Goal: Check status: Check status

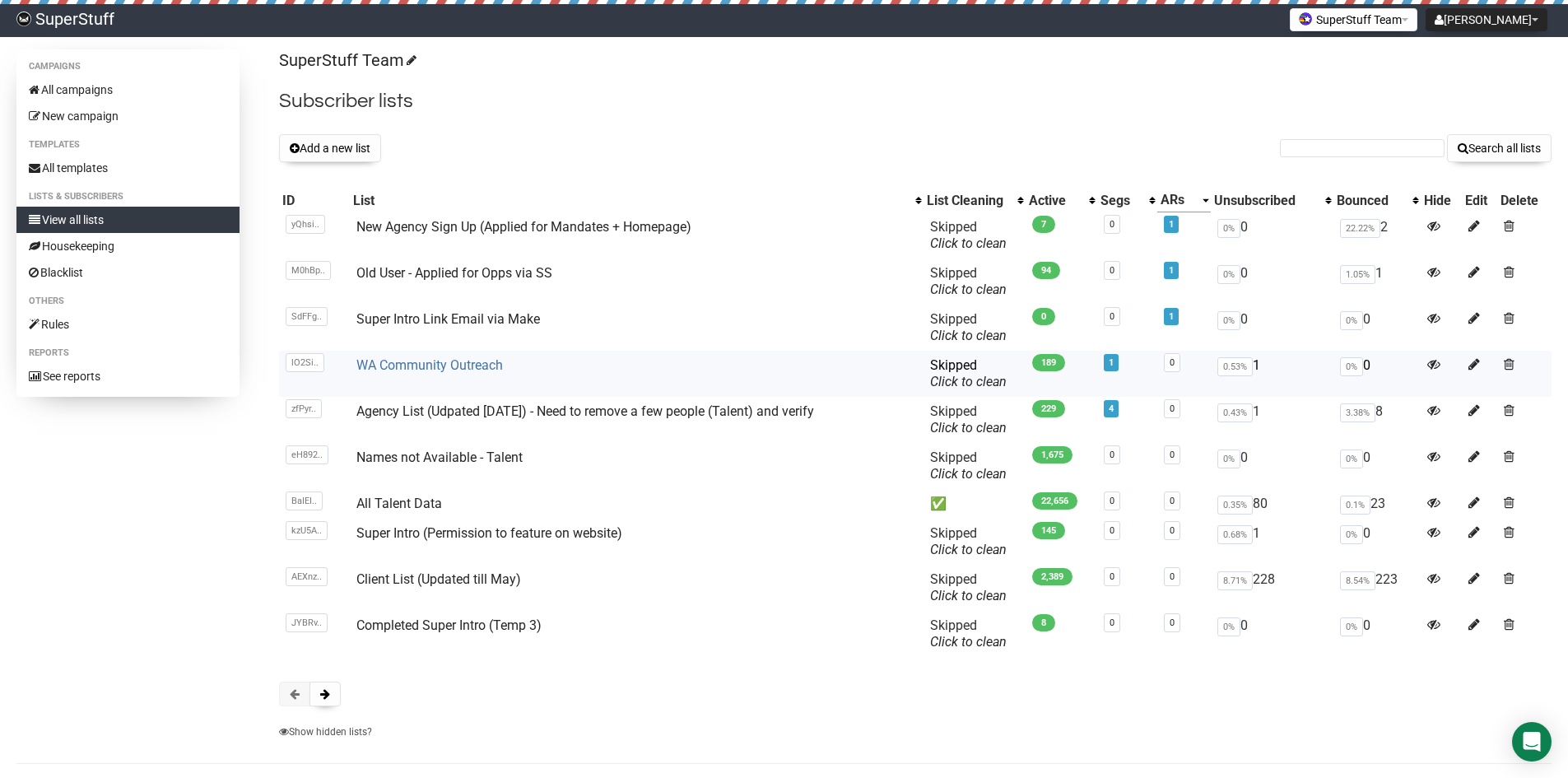
click at [481, 363] on link "WA Community Outreach" at bounding box center [430, 365] width 147 height 16
click at [448, 357] on link "WA Community Outreach" at bounding box center [430, 365] width 147 height 16
click at [457, 364] on link "WA Community Outreach" at bounding box center [430, 365] width 147 height 16
click at [471, 361] on link "WA Community Outreach" at bounding box center [430, 365] width 147 height 16
click at [467, 368] on link "WA Community Outreach" at bounding box center [430, 365] width 147 height 16
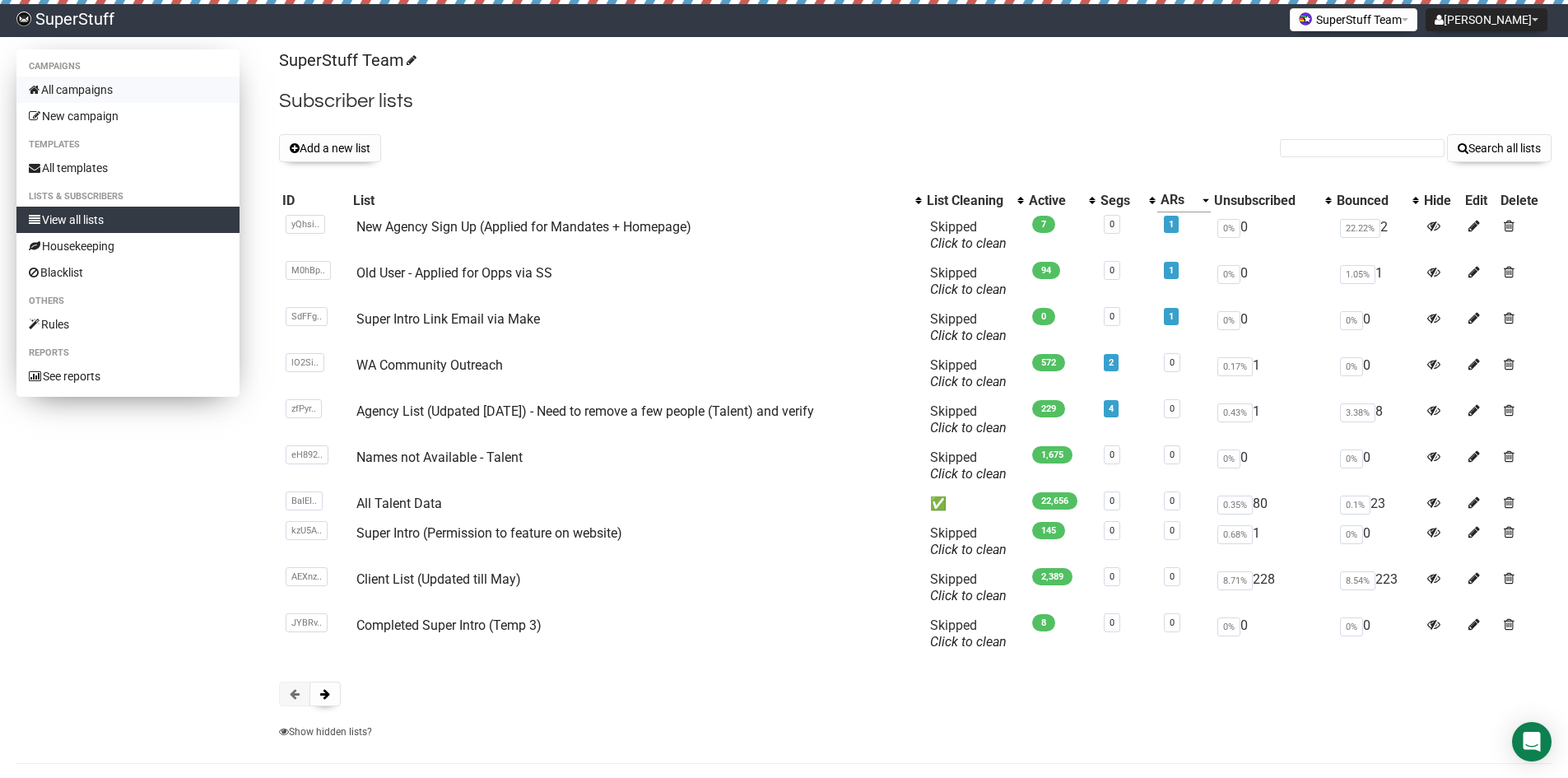
click at [126, 85] on link "All campaigns" at bounding box center [127, 89] width 223 height 26
click at [436, 364] on link "WA Community Outreach" at bounding box center [430, 365] width 147 height 16
click at [469, 370] on link "WA Community Outreach" at bounding box center [430, 365] width 147 height 16
